Goal: Navigation & Orientation: Find specific page/section

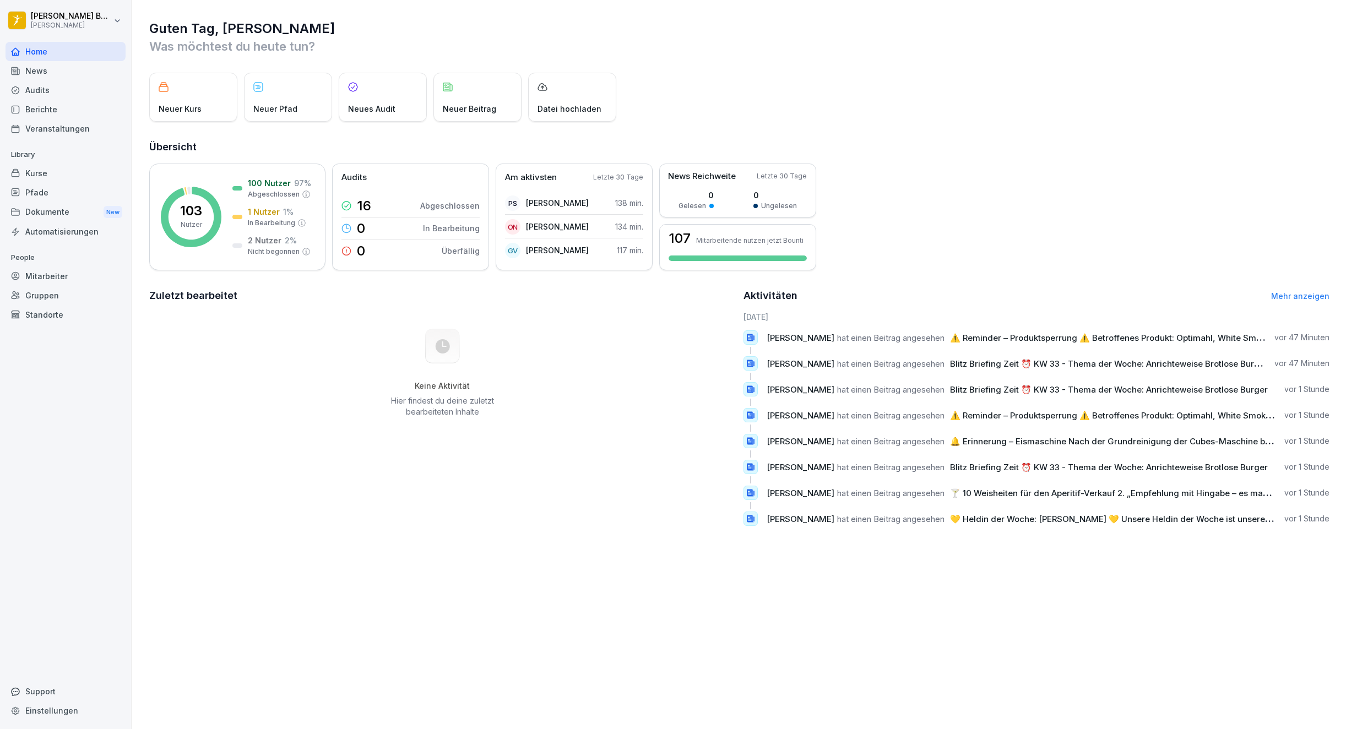
click at [190, 215] on p "103" at bounding box center [191, 210] width 22 height 13
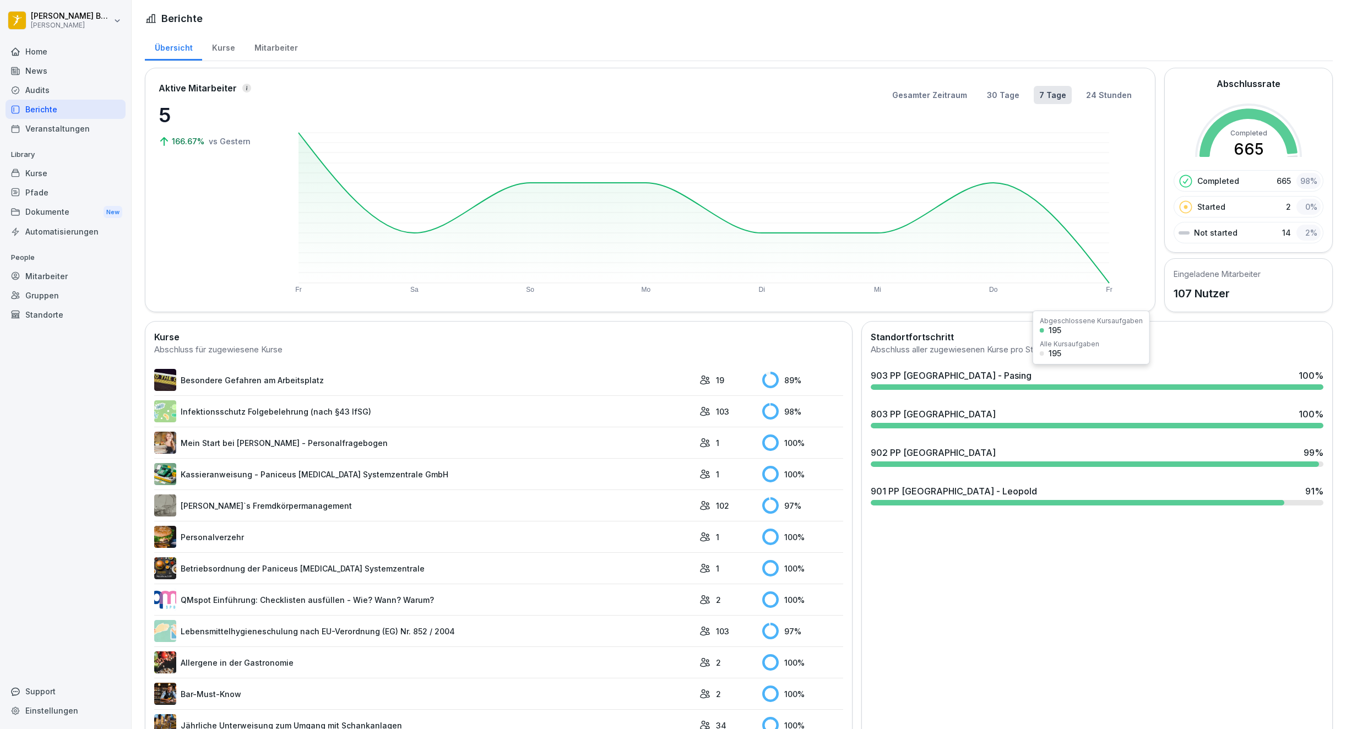
click at [1017, 382] on div "903 PP [GEOGRAPHIC_DATA] - Pasing 100 %" at bounding box center [1097, 375] width 453 height 13
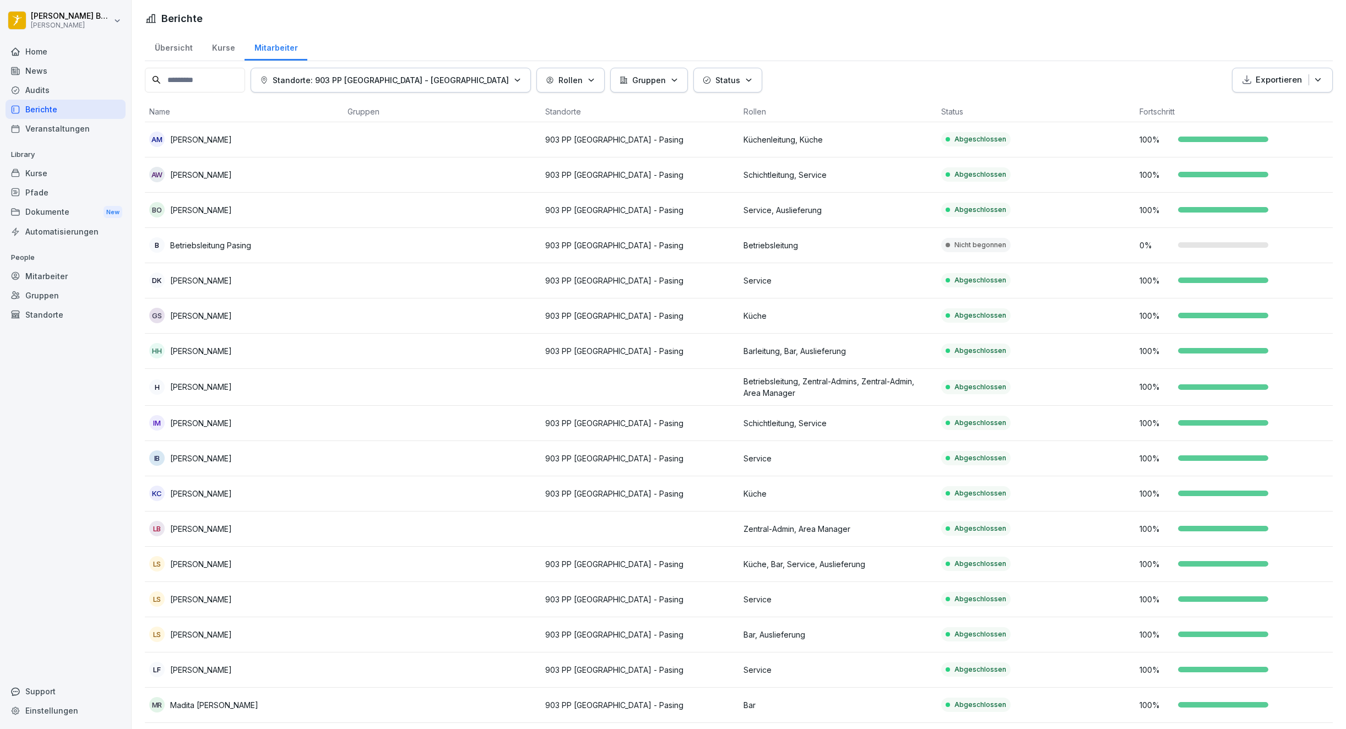
scroll to position [472, 0]
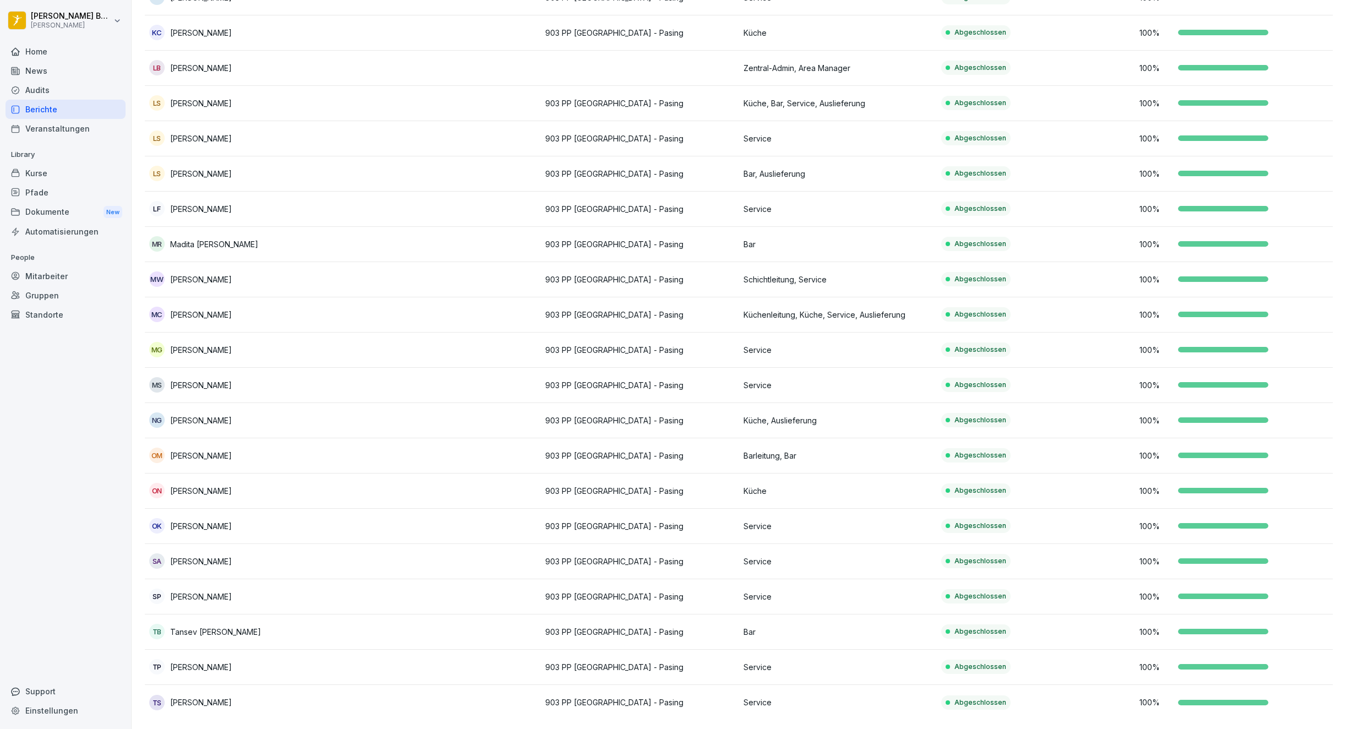
click at [34, 112] on div "Berichte" at bounding box center [66, 109] width 120 height 19
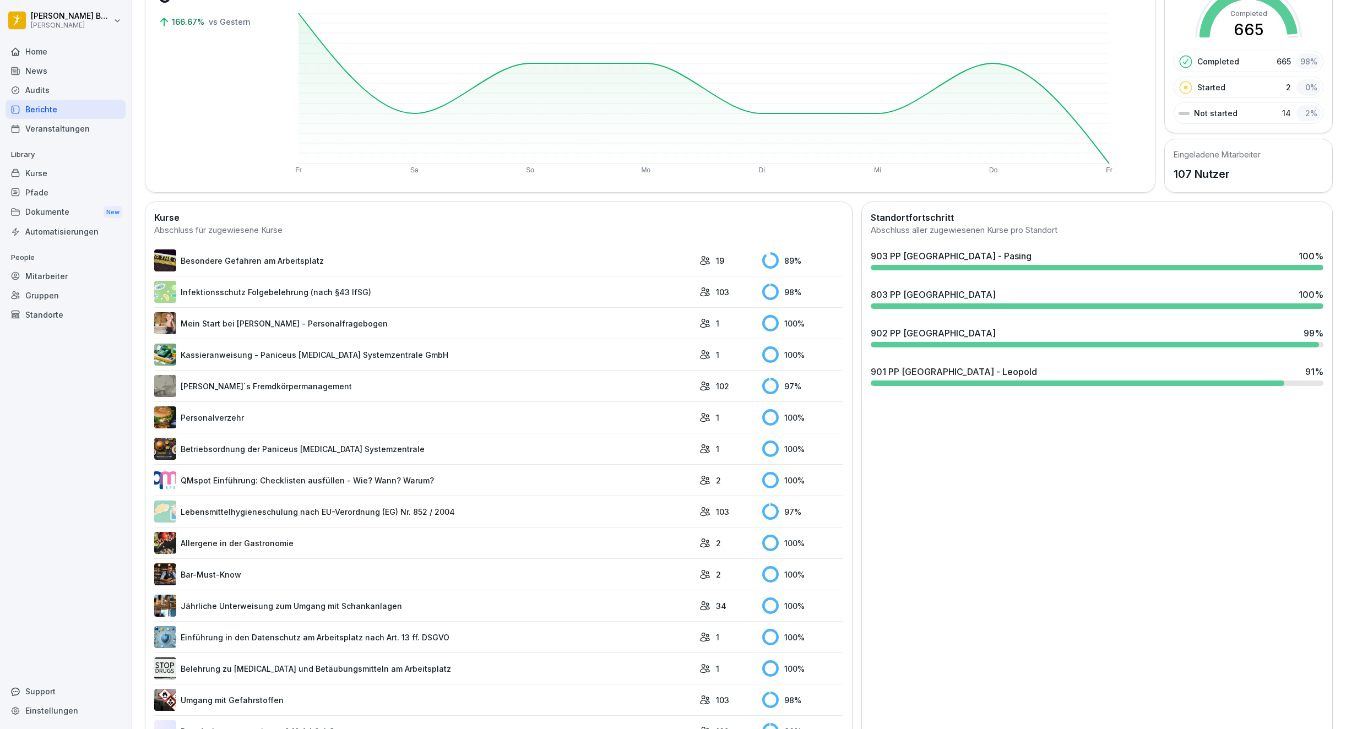
scroll to position [120, 0]
click at [1065, 375] on div "901 PP [GEOGRAPHIC_DATA] - Leopold 91 %" at bounding box center [1097, 371] width 453 height 13
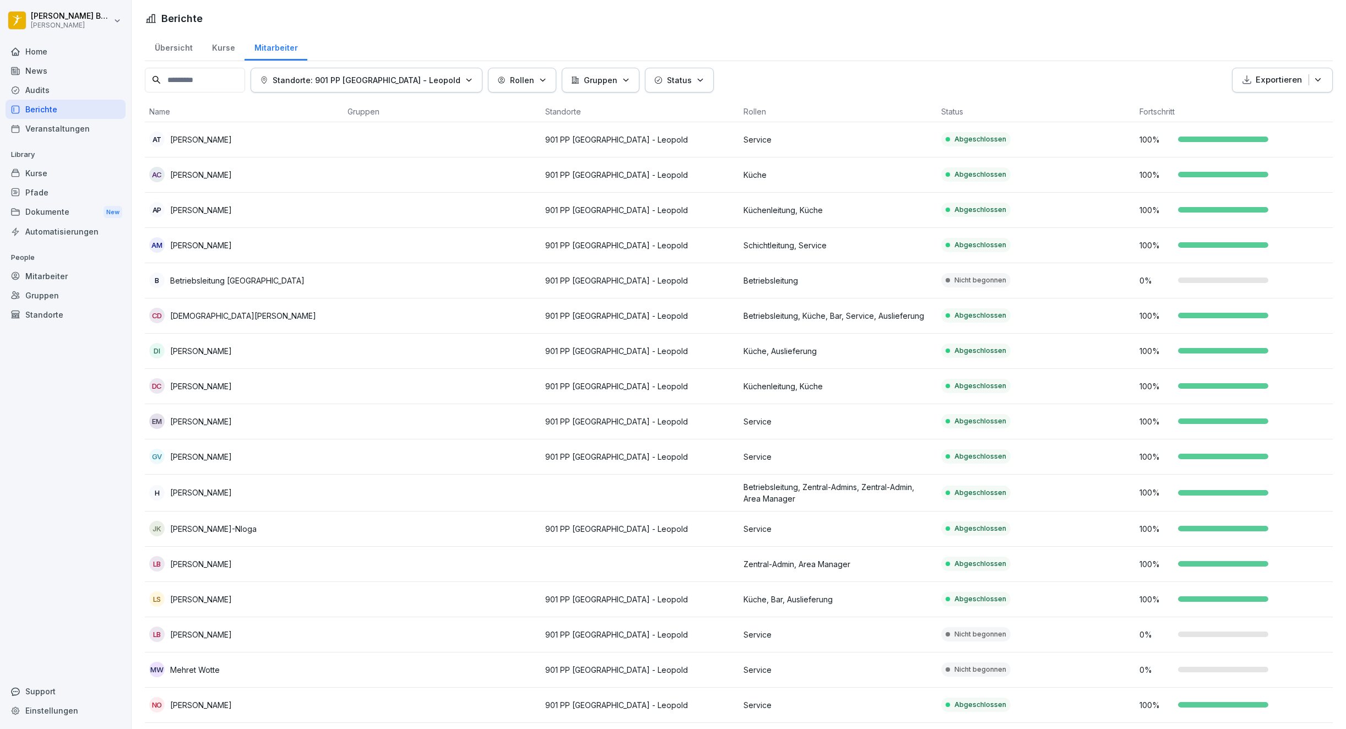
scroll to position [260, 0]
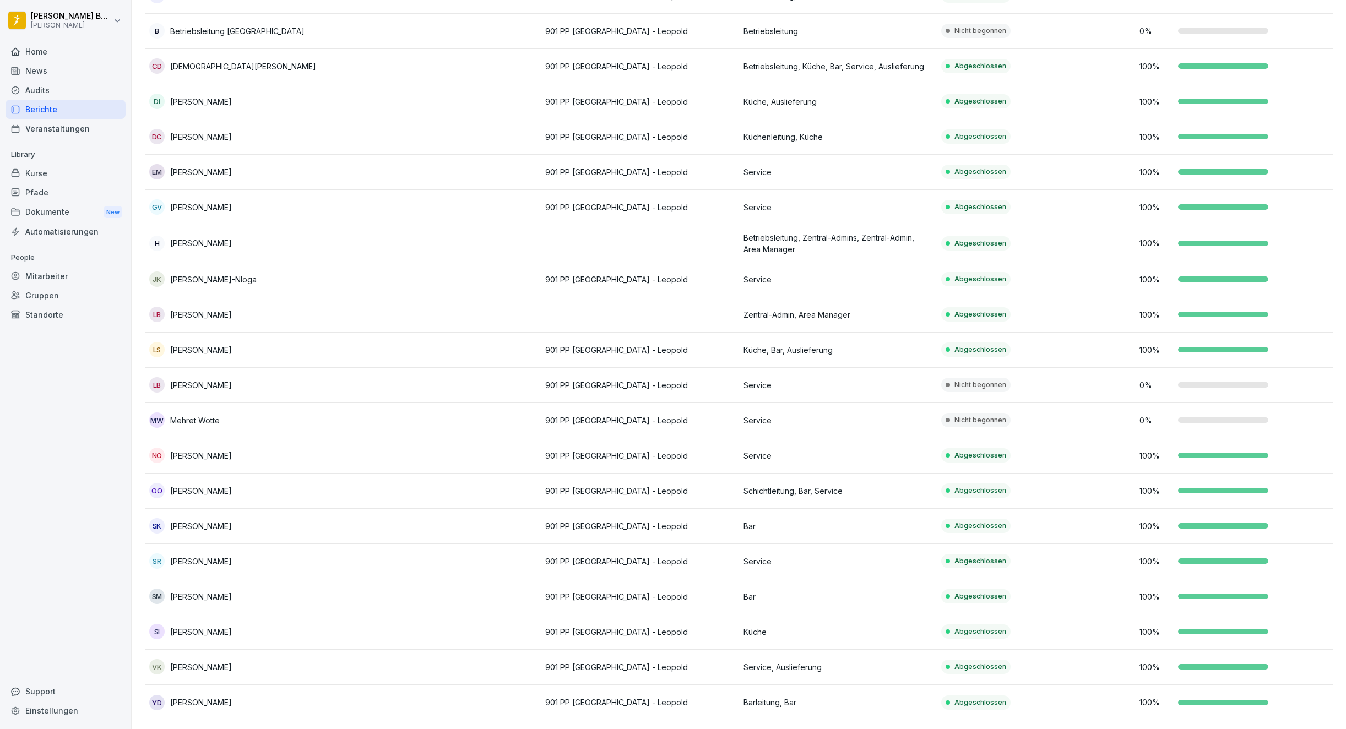
click at [60, 95] on div "Audits" at bounding box center [66, 89] width 120 height 19
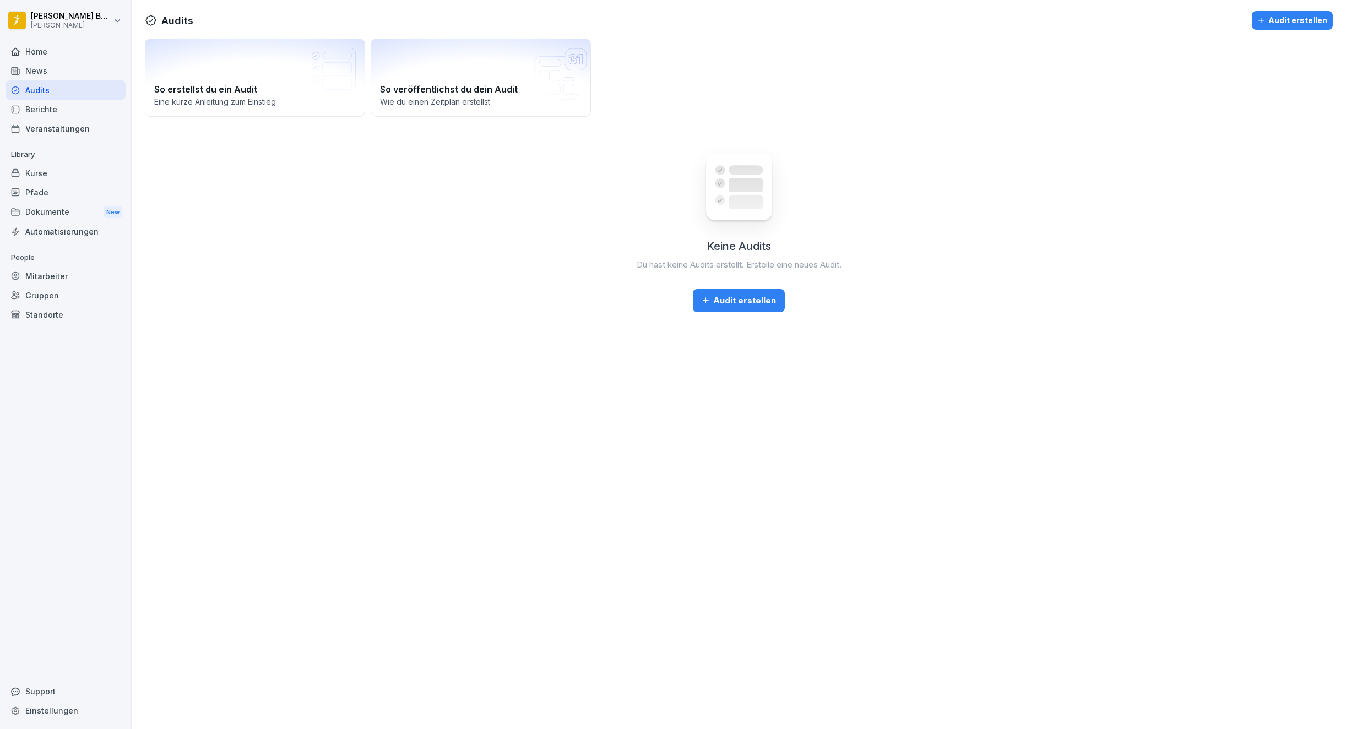
click at [53, 108] on div "Berichte" at bounding box center [66, 109] width 120 height 19
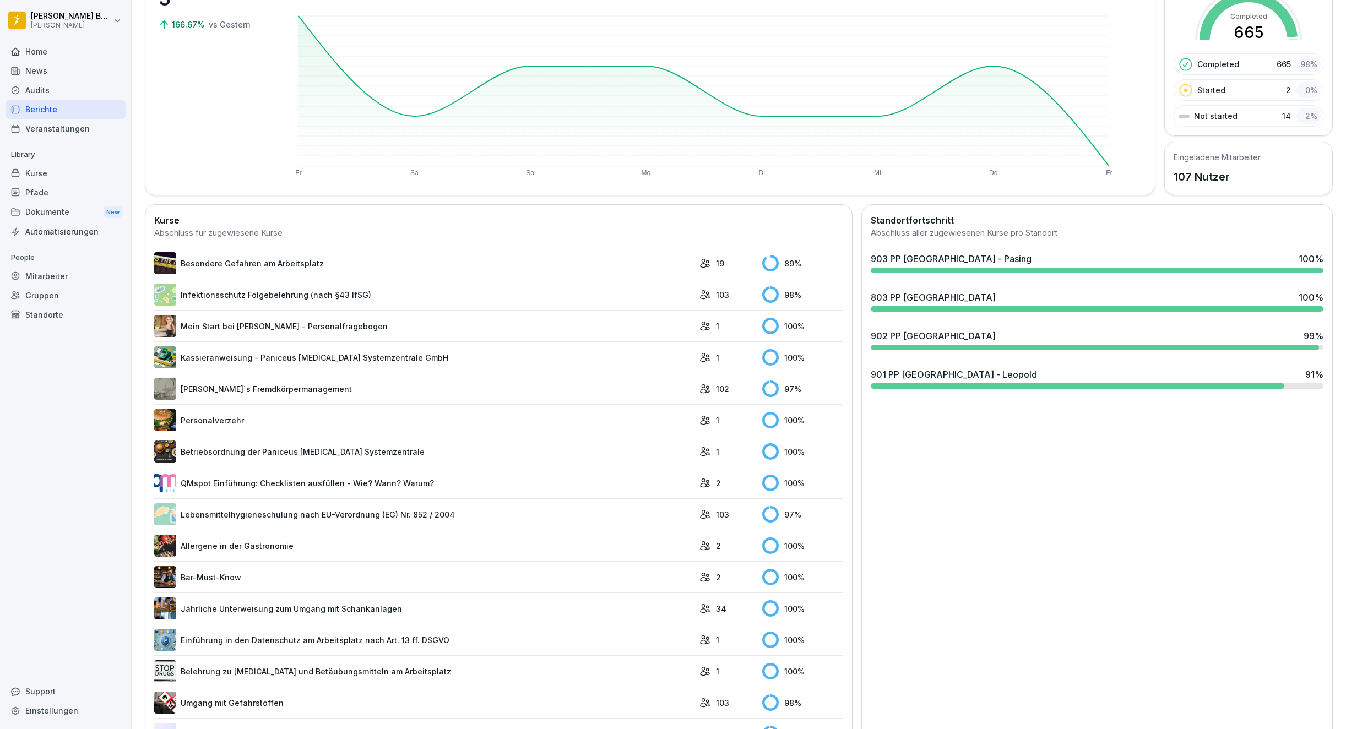
scroll to position [234, 0]
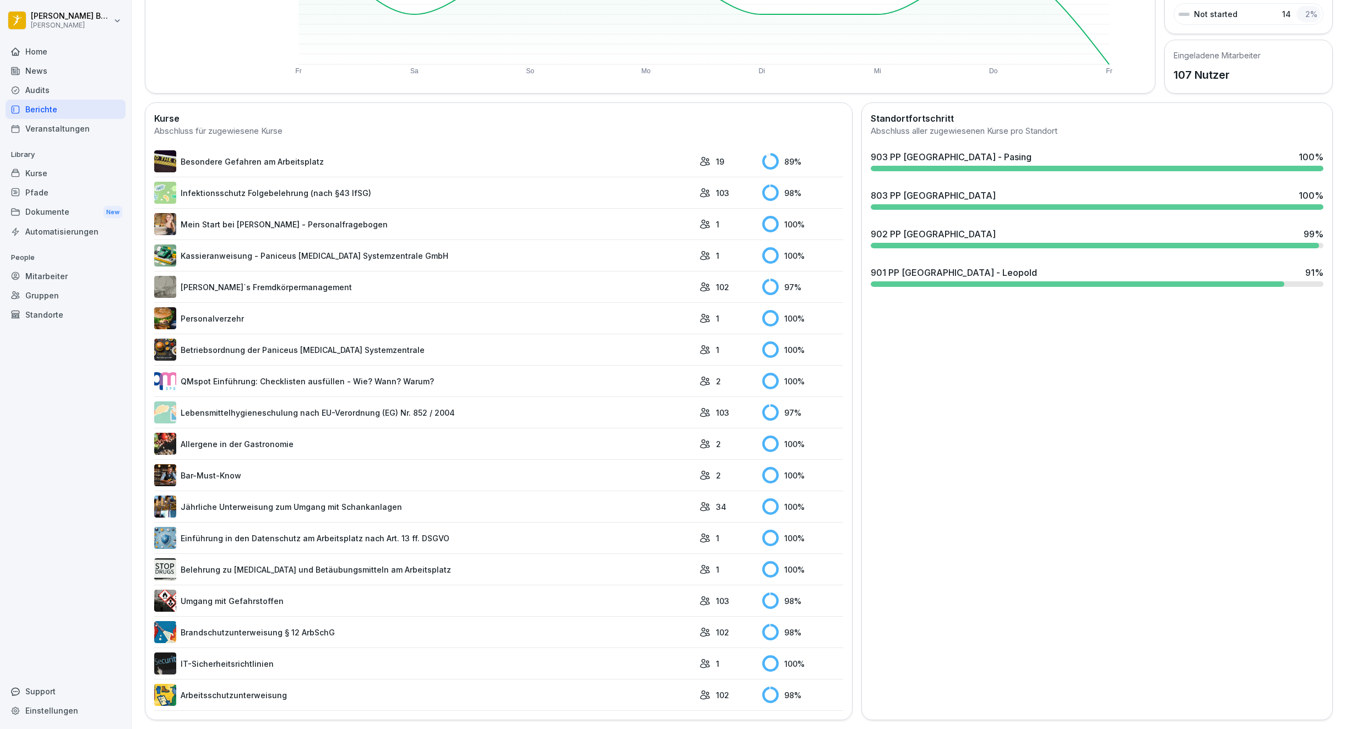
click at [58, 102] on div "Berichte" at bounding box center [66, 109] width 120 height 19
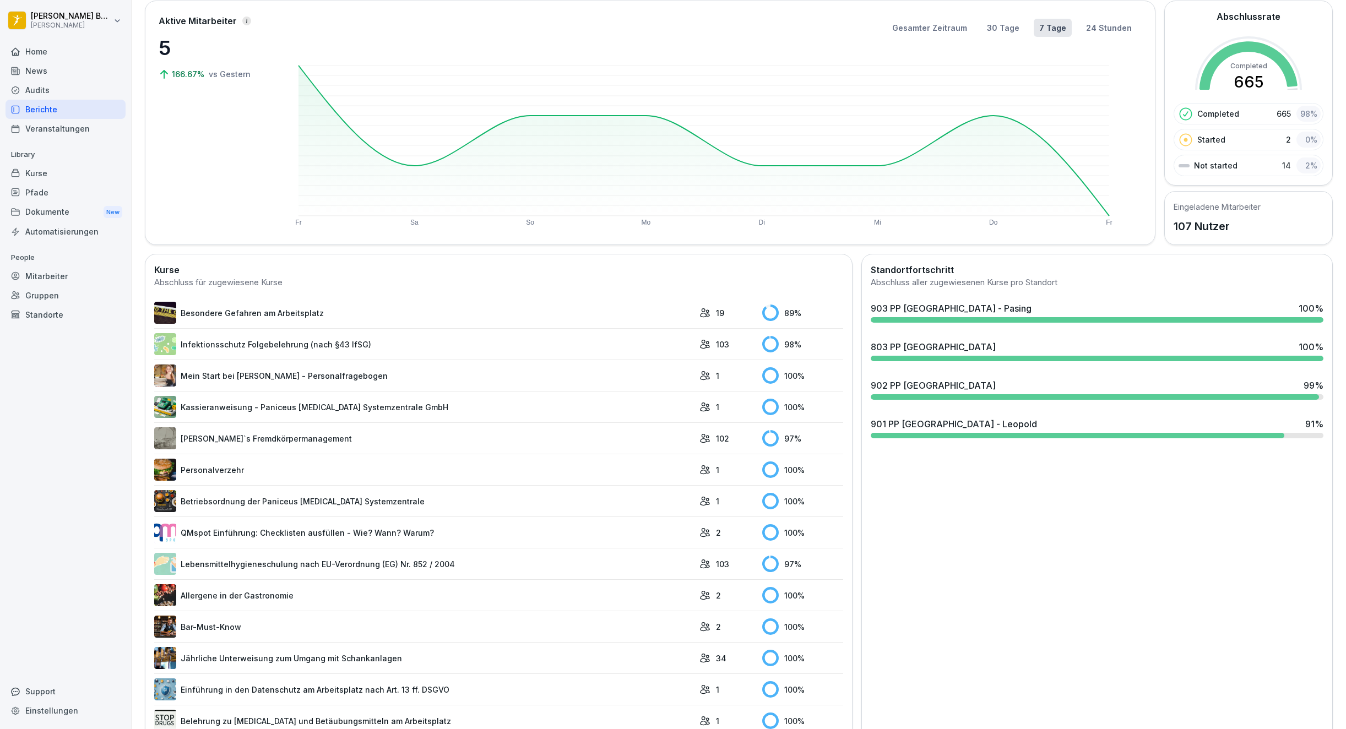
click at [26, 47] on div "Home" at bounding box center [66, 51] width 120 height 19
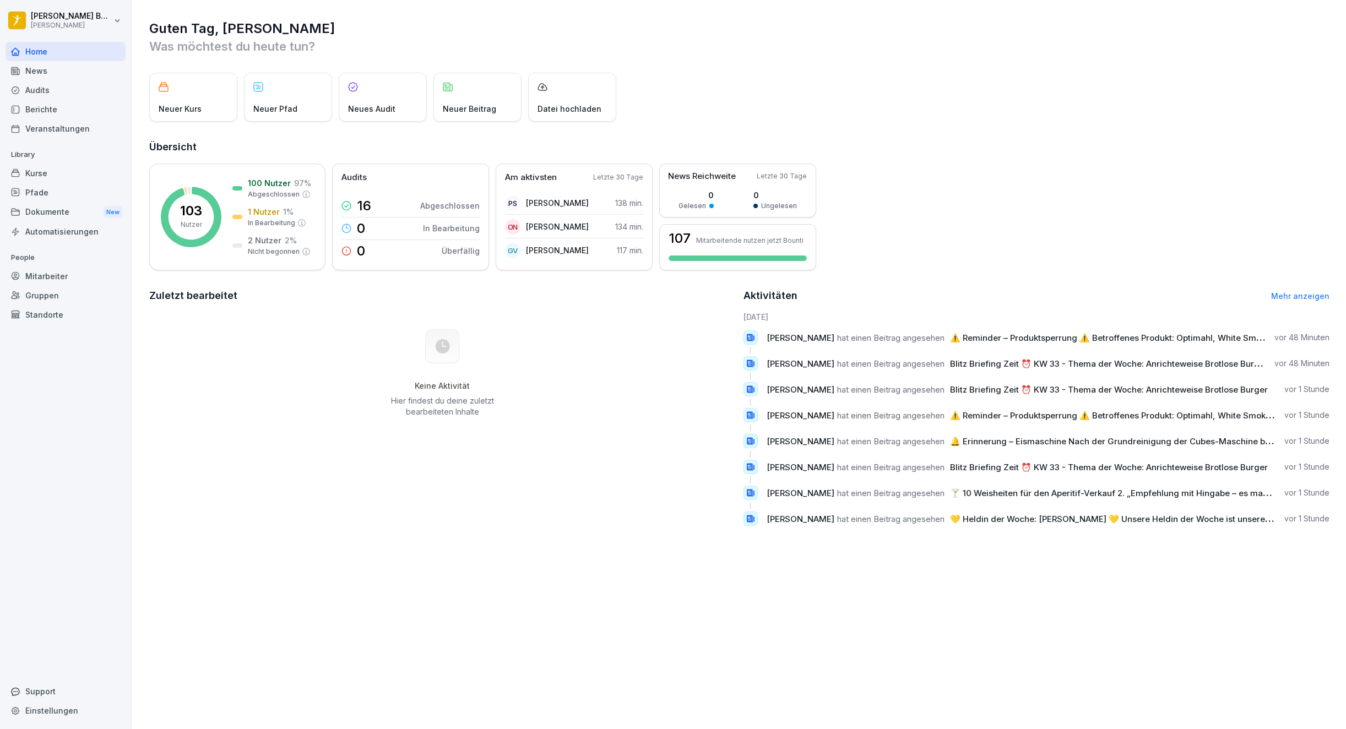
click at [1287, 292] on link "Mehr anzeigen" at bounding box center [1300, 295] width 58 height 9
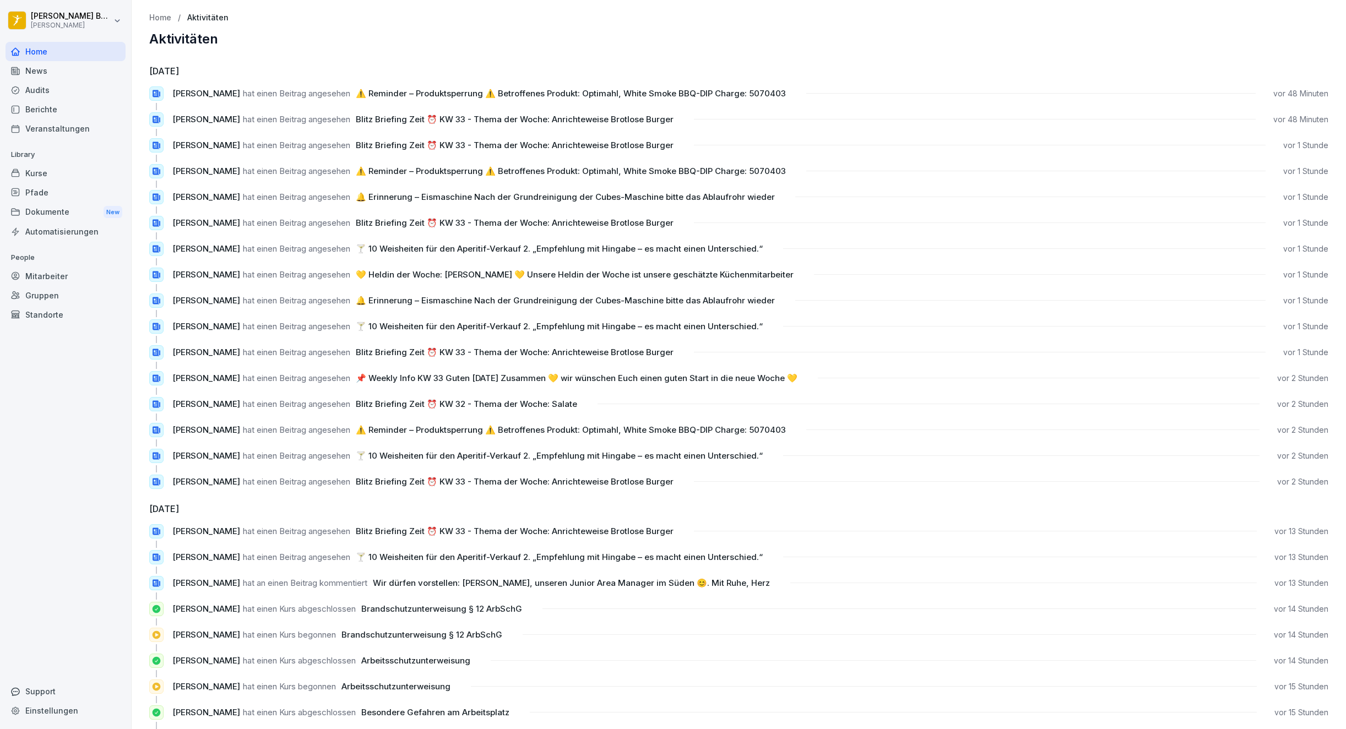
click at [53, 44] on div "Home" at bounding box center [66, 51] width 120 height 19
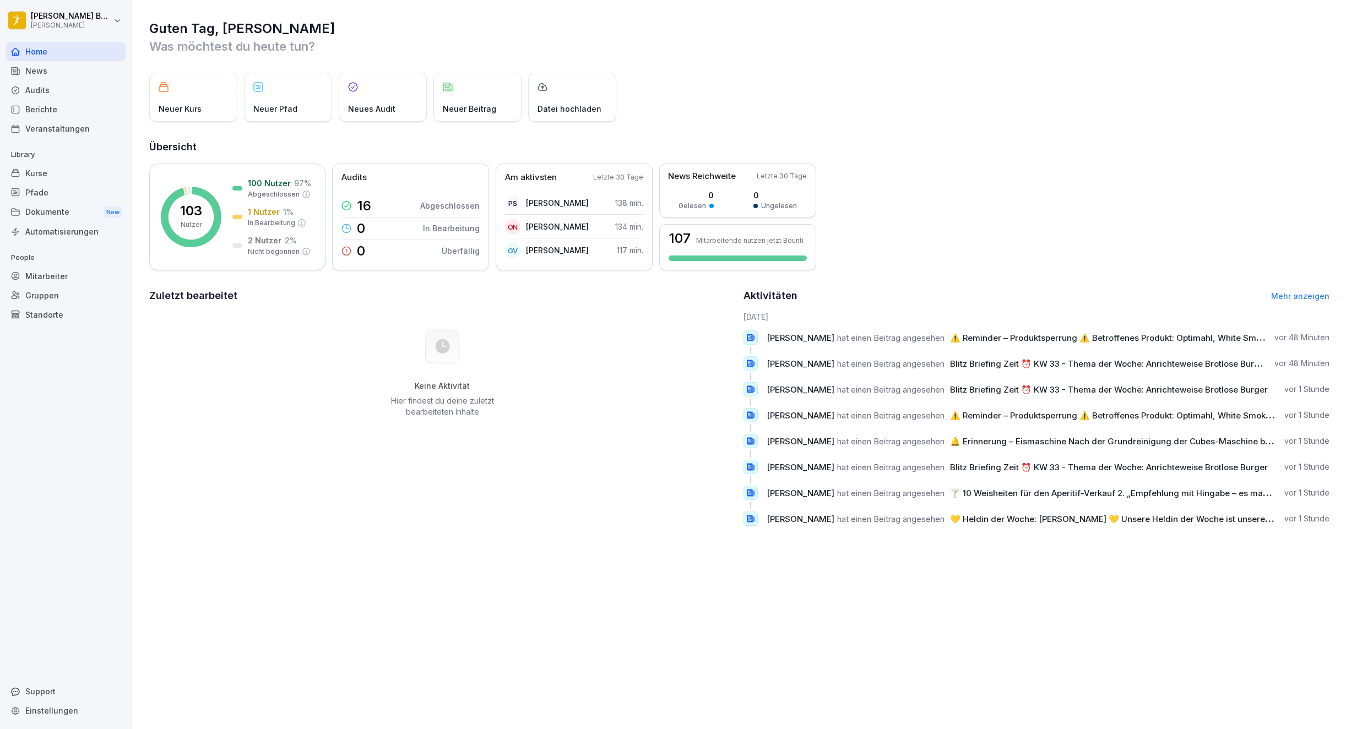
click at [27, 67] on div "News" at bounding box center [66, 70] width 120 height 19
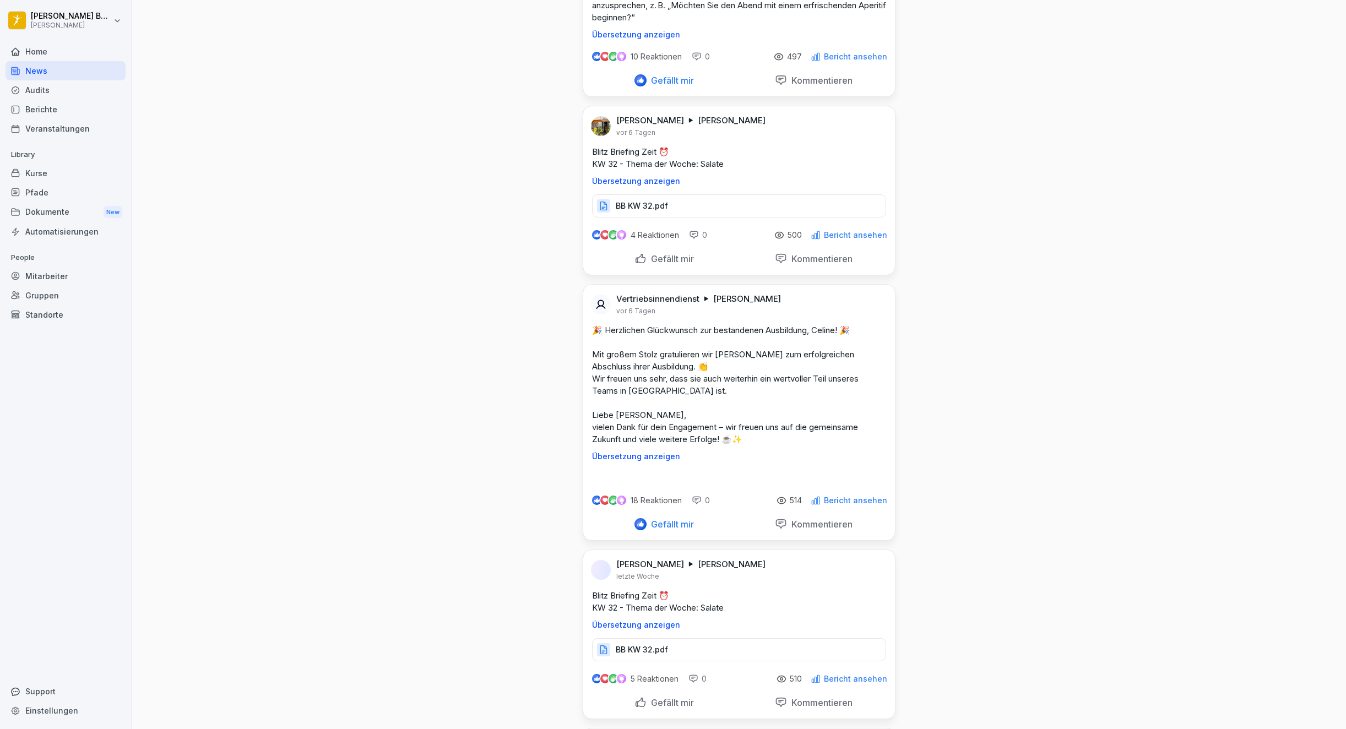
scroll to position [6008, 0]
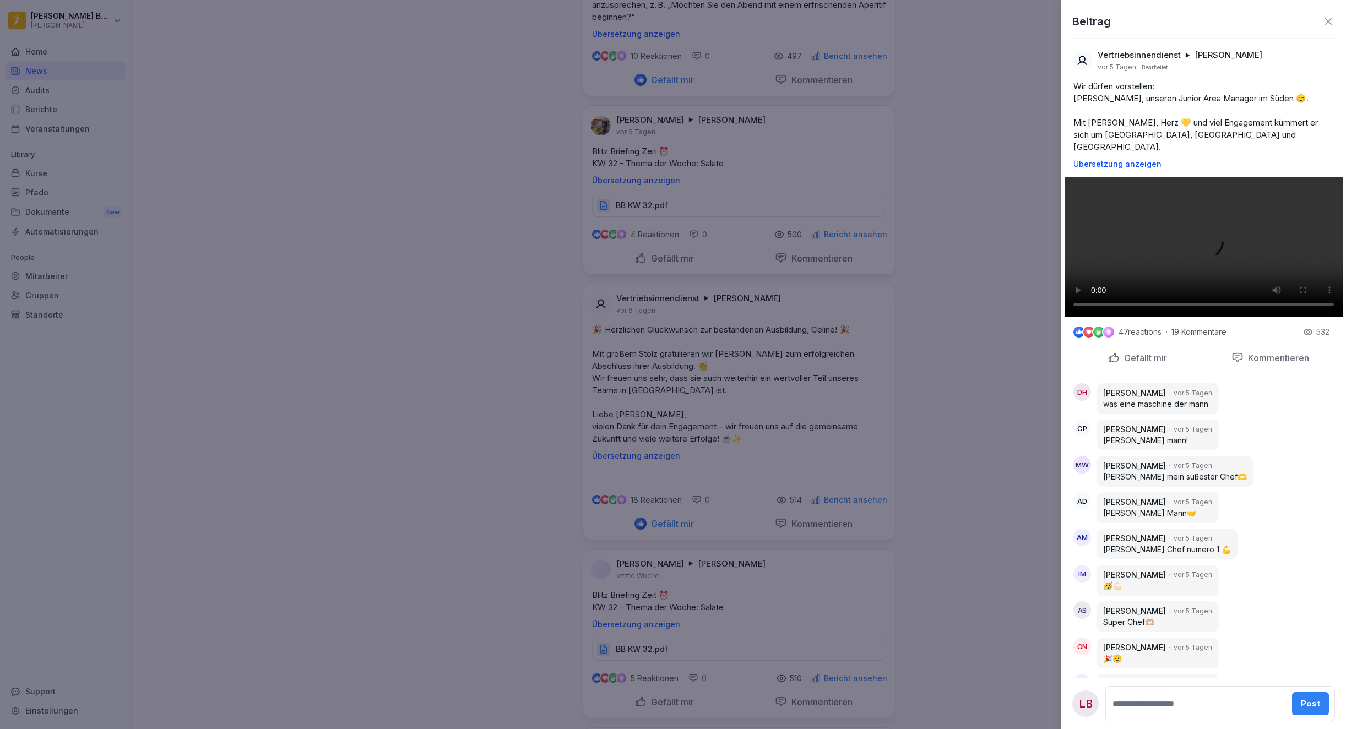
scroll to position [735, 0]
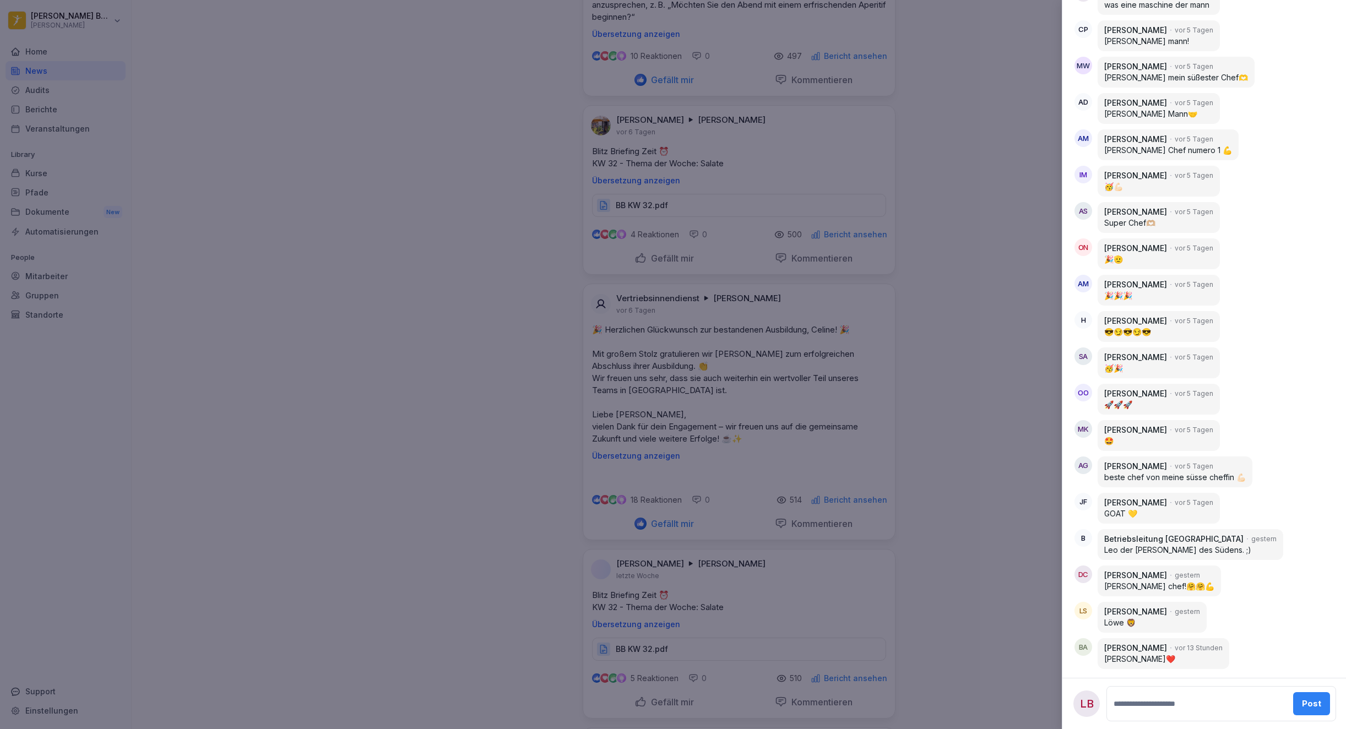
click at [952, 397] on div at bounding box center [673, 364] width 1346 height 729
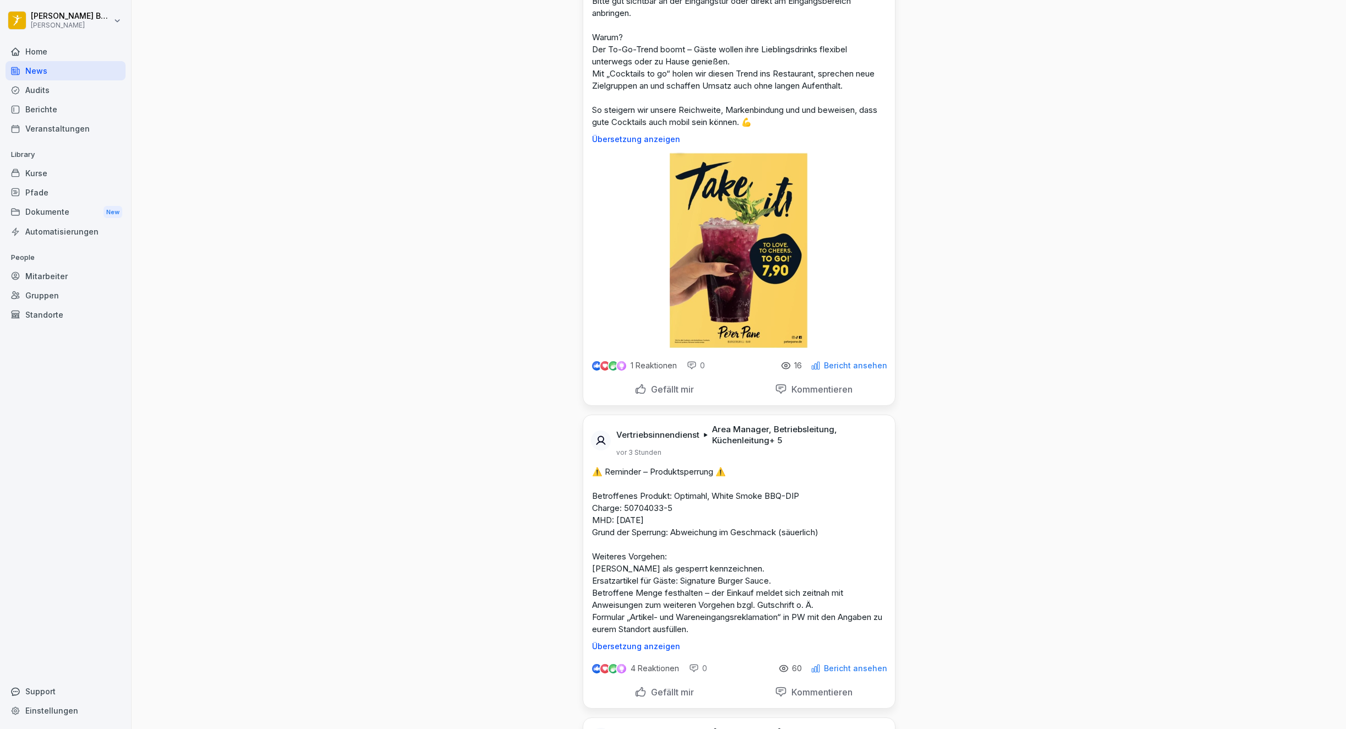
scroll to position [0, 0]
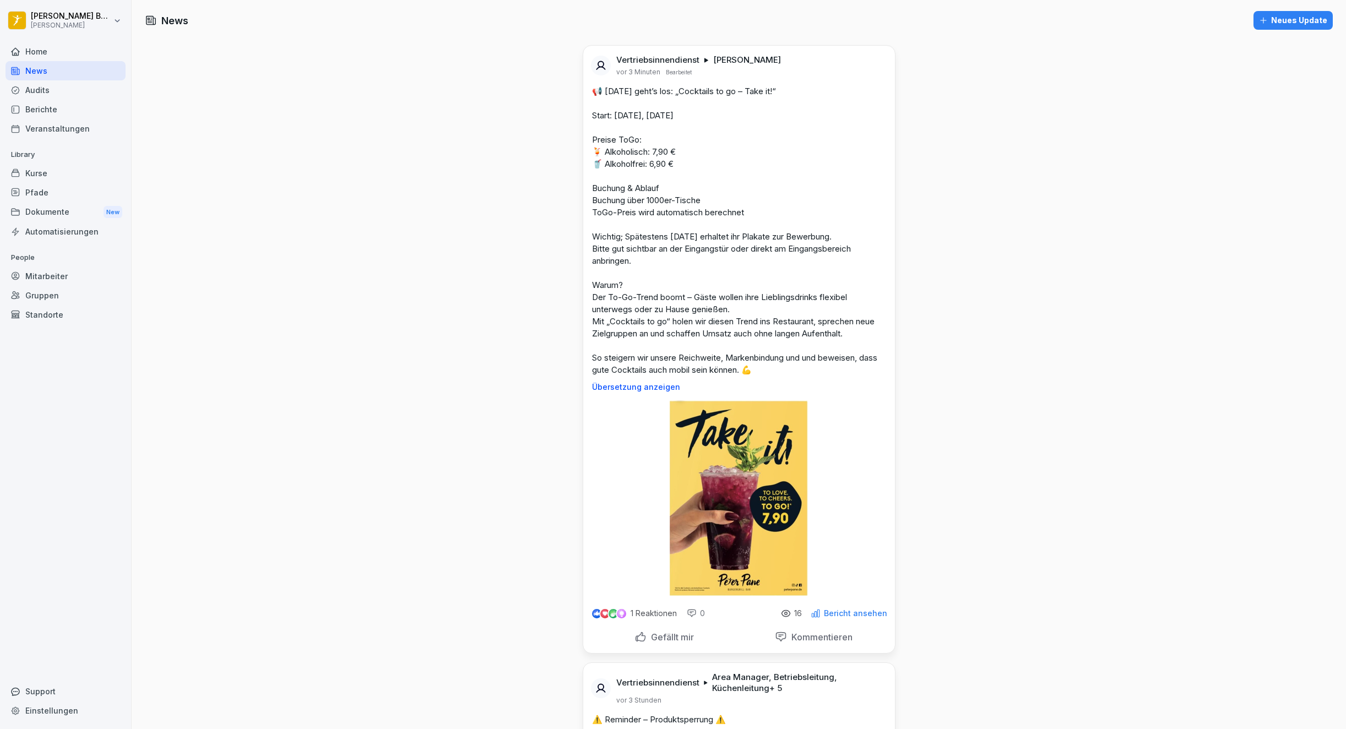
click at [39, 45] on div "Home" at bounding box center [66, 51] width 120 height 19
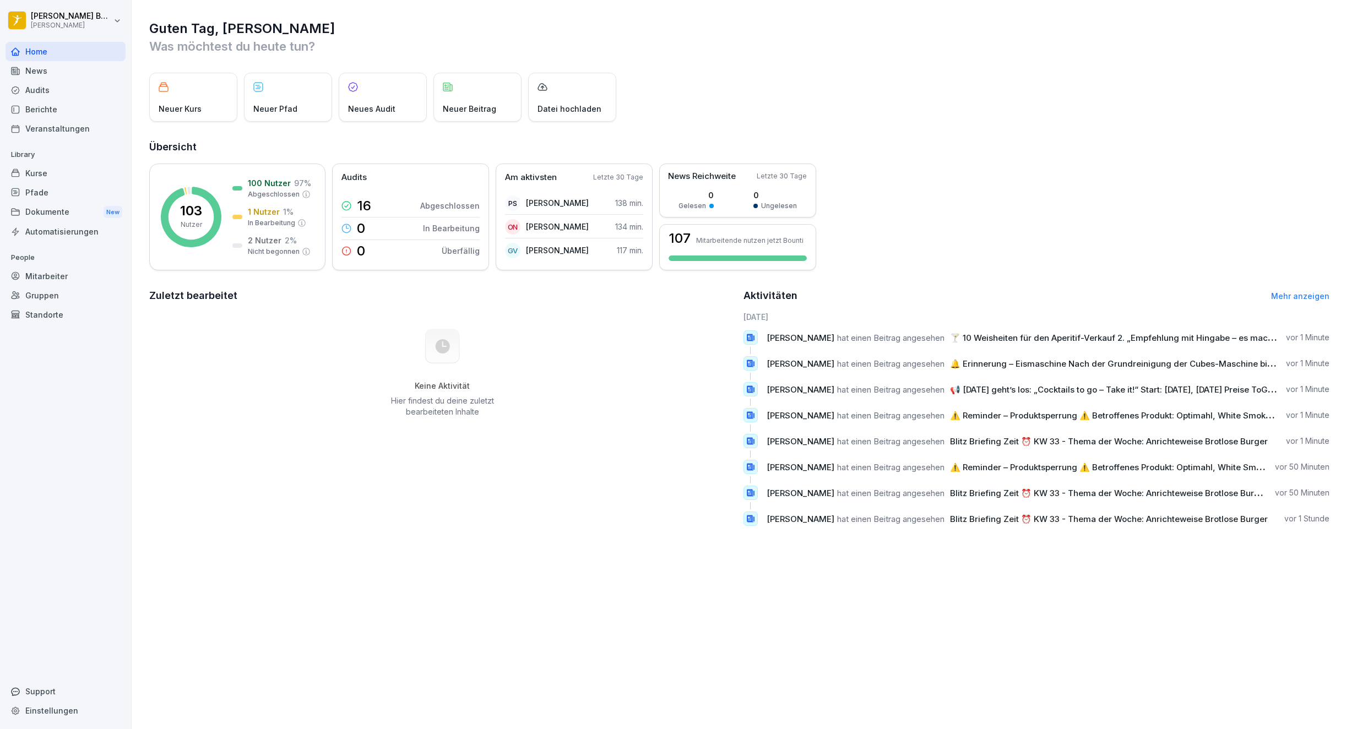
click at [1272, 291] on link "Mehr anzeigen" at bounding box center [1300, 295] width 58 height 9
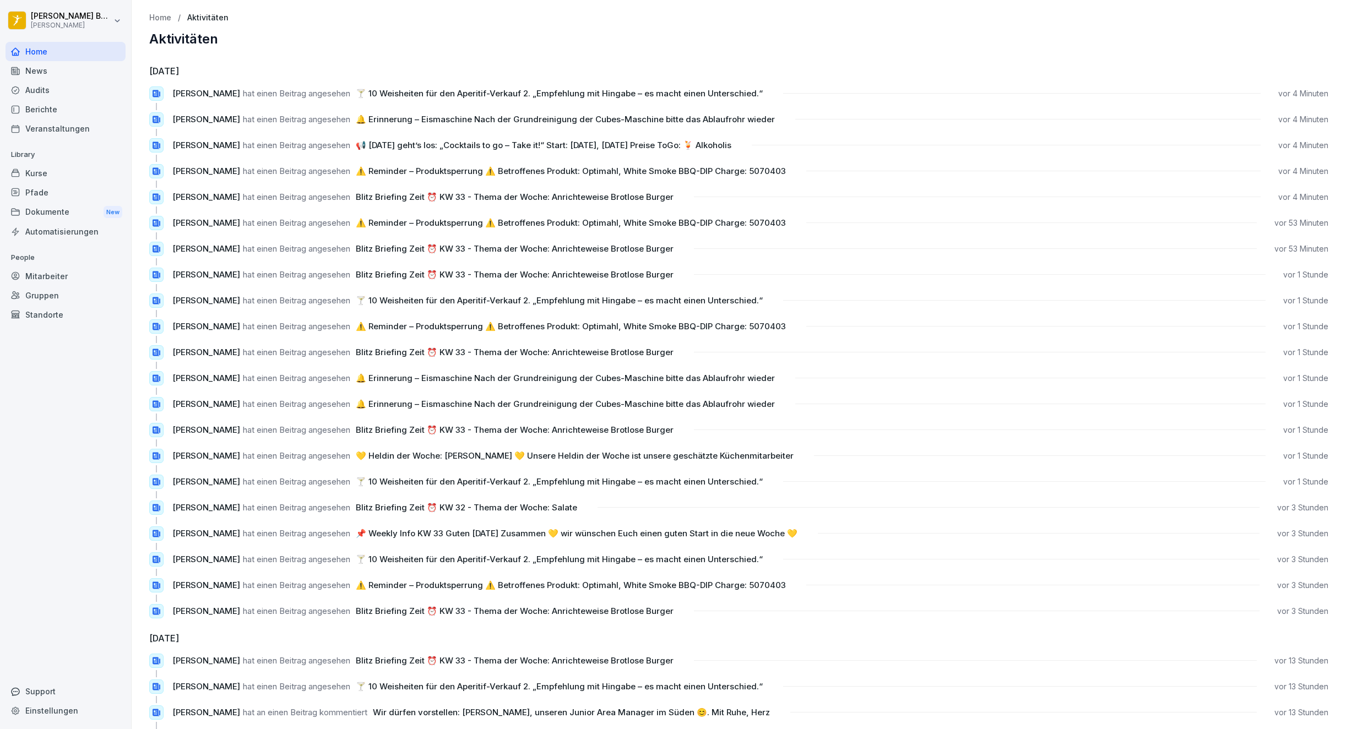
click at [21, 45] on div "Home" at bounding box center [66, 51] width 120 height 19
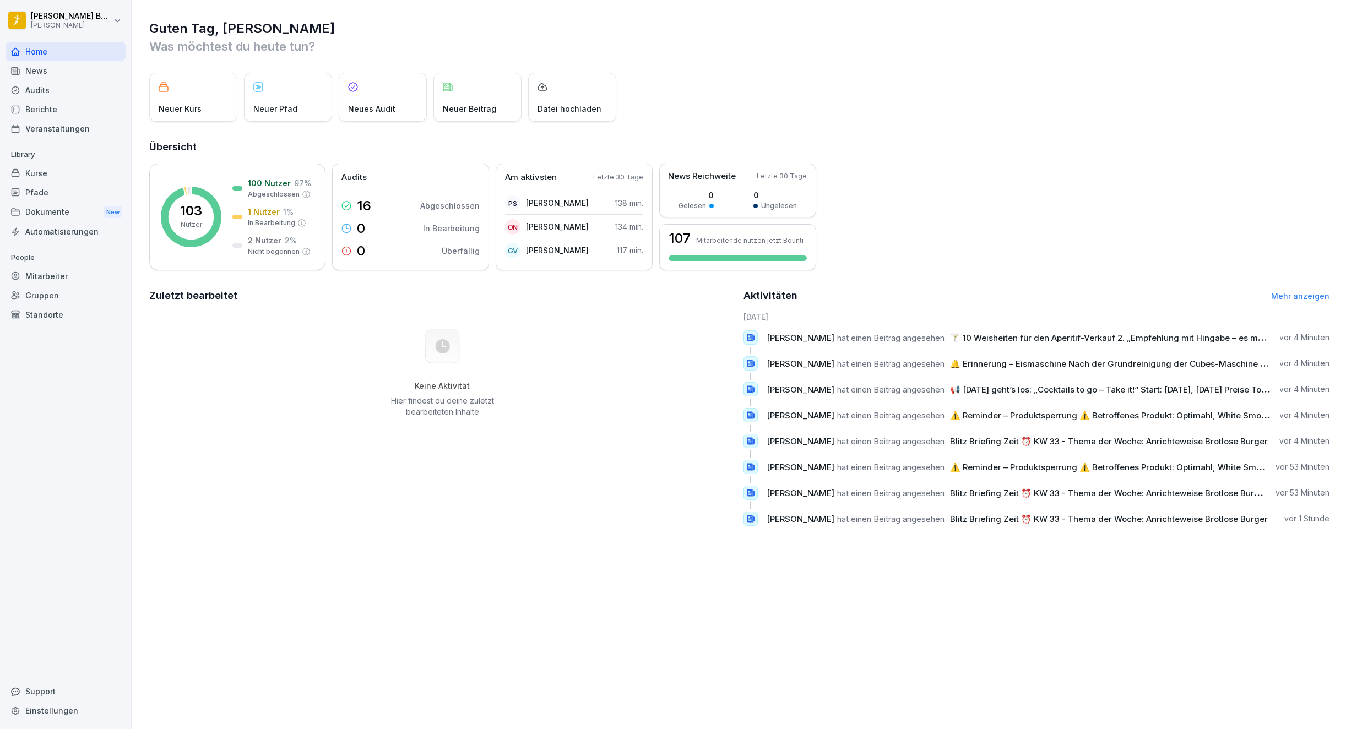
click at [173, 219] on rect at bounding box center [191, 217] width 61 height 61
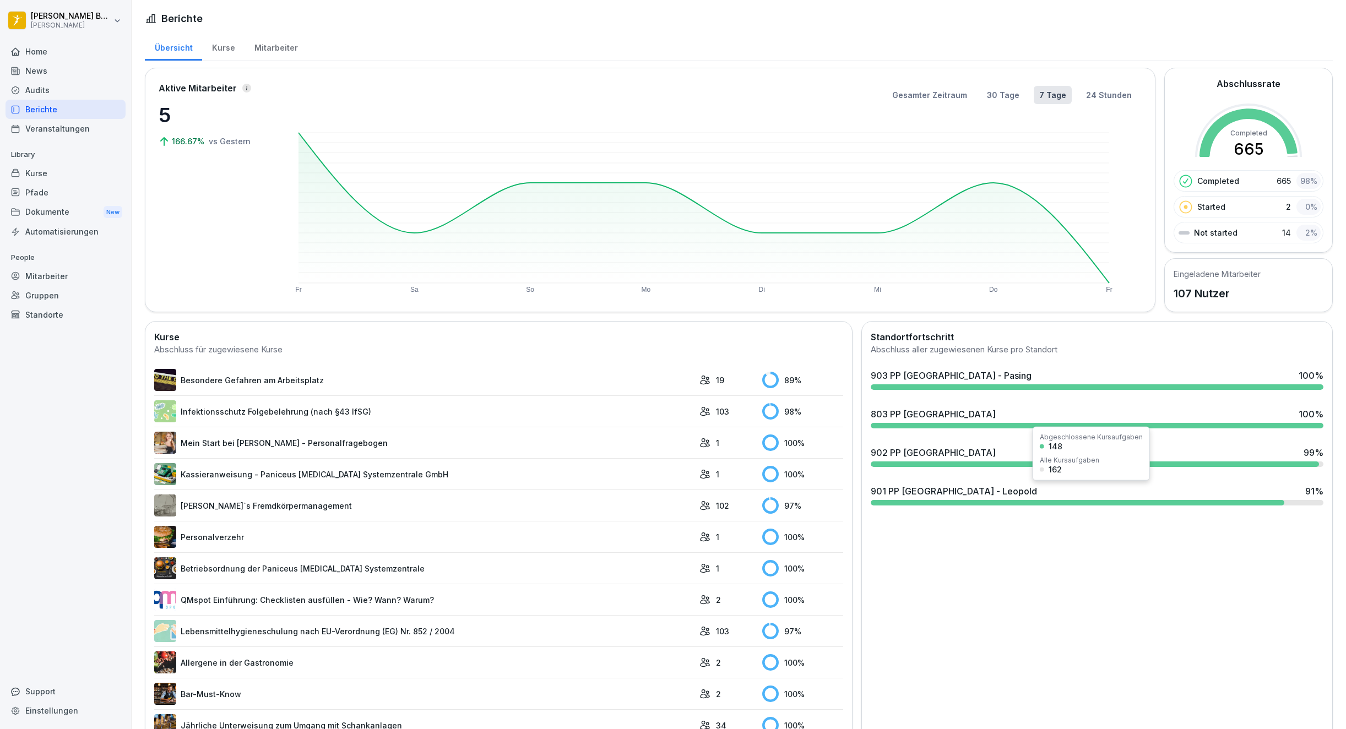
click at [988, 488] on div "901 PP [GEOGRAPHIC_DATA] - Leopold 91 %" at bounding box center [1097, 491] width 453 height 13
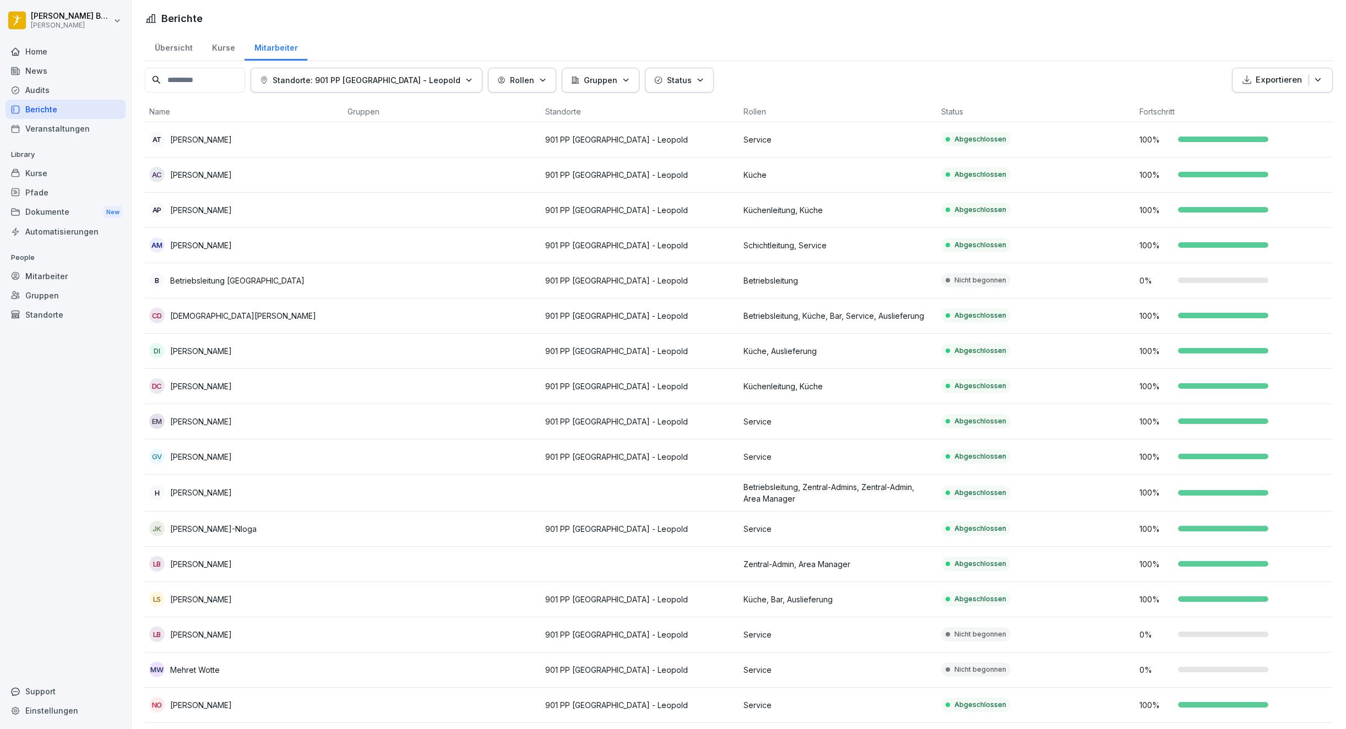
click at [54, 108] on div "Berichte" at bounding box center [66, 109] width 120 height 19
